Goal: Use online tool/utility: Utilize a website feature to perform a specific function

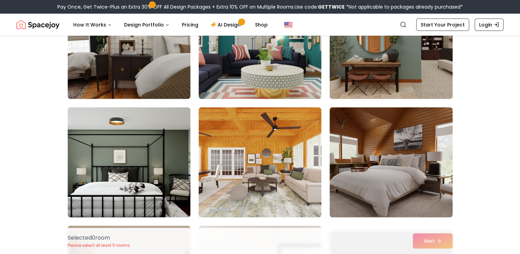
scroll to position [1786, 0]
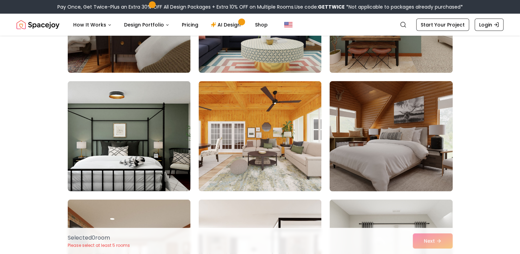
click at [420, 159] on img at bounding box center [390, 135] width 129 height 115
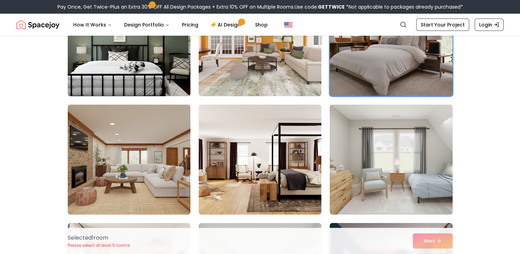
scroll to position [1877, 0]
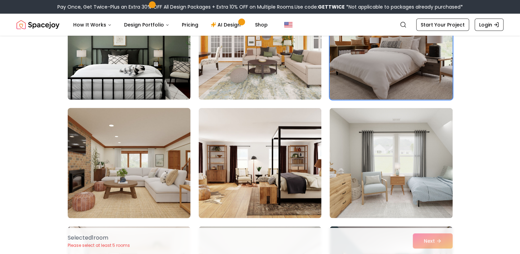
click at [151, 188] on img at bounding box center [129, 162] width 129 height 115
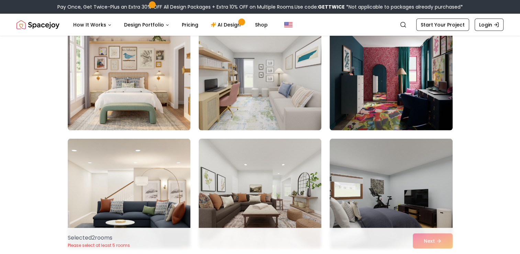
scroll to position [2055, 0]
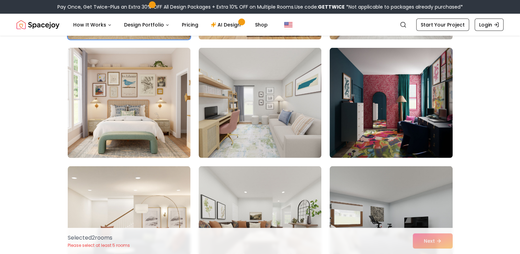
click at [184, 145] on img at bounding box center [129, 102] width 129 height 115
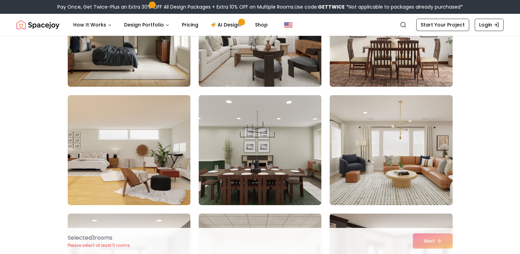
scroll to position [345, 0]
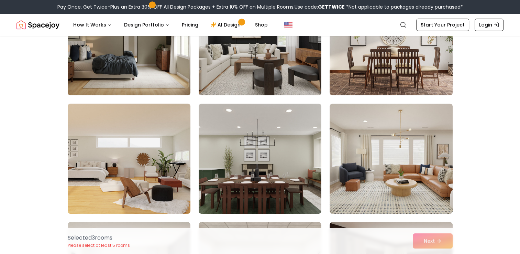
click at [121, 187] on img at bounding box center [129, 158] width 129 height 115
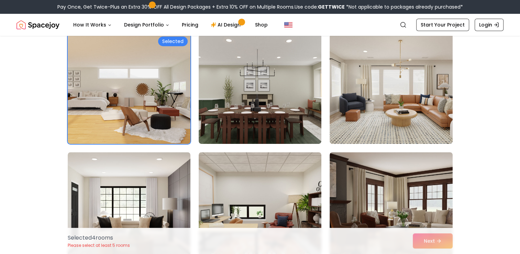
scroll to position [419, 0]
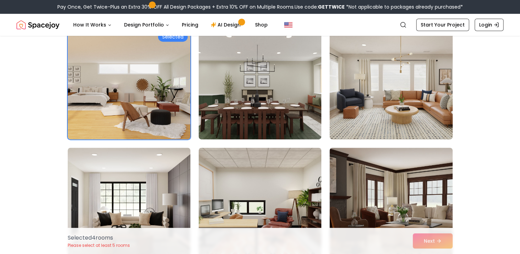
click at [429, 88] on img at bounding box center [390, 83] width 129 height 115
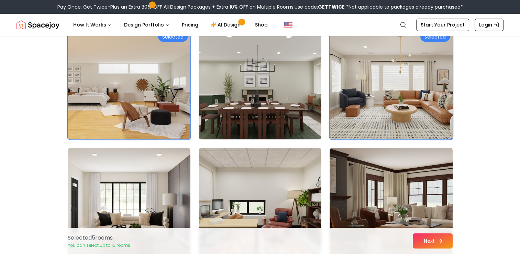
click at [433, 241] on button "Next" at bounding box center [433, 240] width 40 height 15
